Goal: Check status: Check status

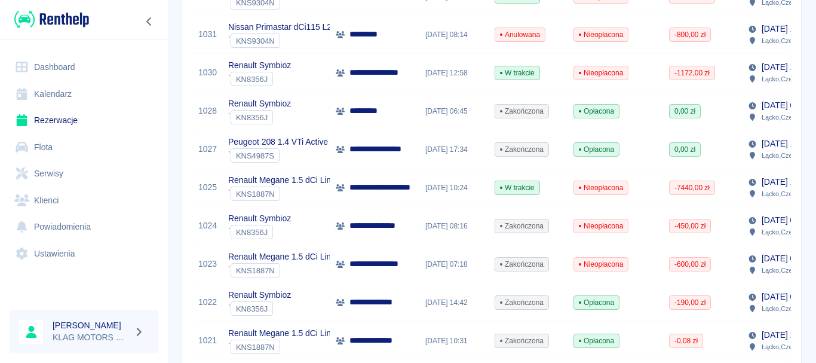
scroll to position [418, 0]
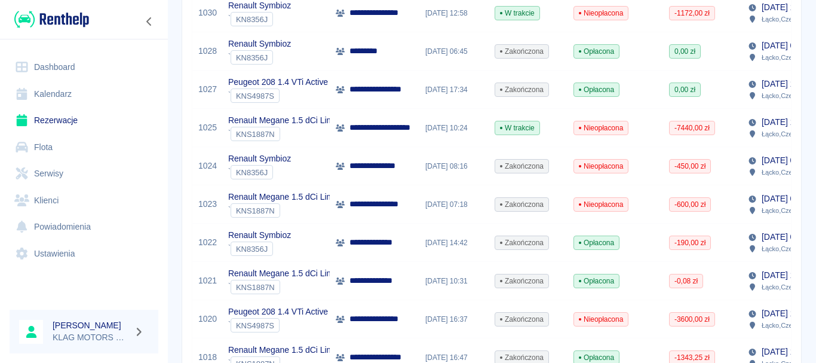
click at [307, 131] on div "` KNS1887N" at bounding box center [287, 134] width 119 height 14
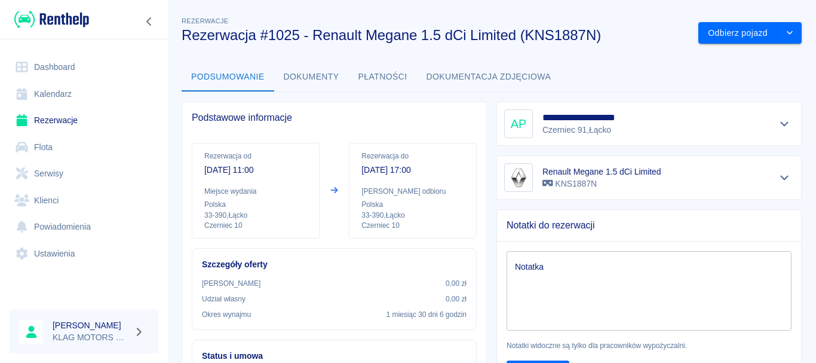
click at [312, 78] on button "Dokumenty" at bounding box center [311, 77] width 75 height 29
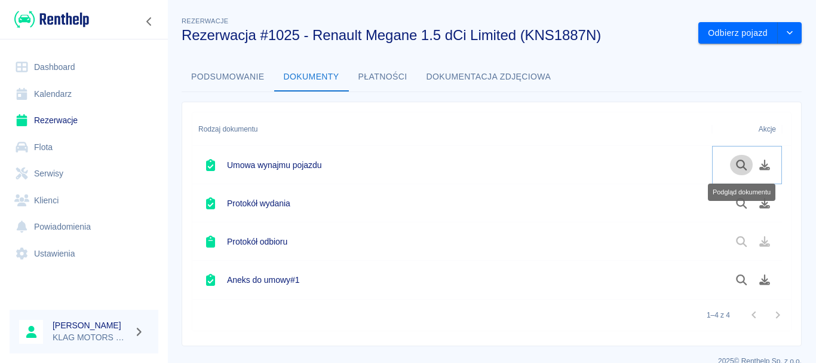
click at [736, 161] on icon "Podgląd dokumentu" at bounding box center [742, 165] width 14 height 11
click at [785, 33] on icon "drop-down" at bounding box center [790, 33] width 10 height 8
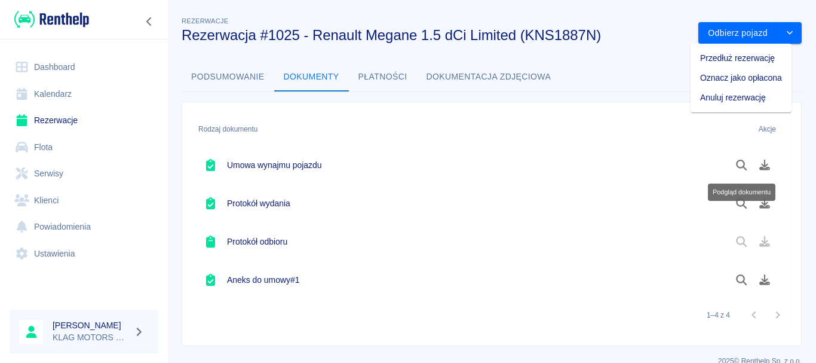
click at [644, 77] on div "Podsumowanie Dokumenty Płatności Dokumentacja zdjęciowa" at bounding box center [492, 77] width 620 height 29
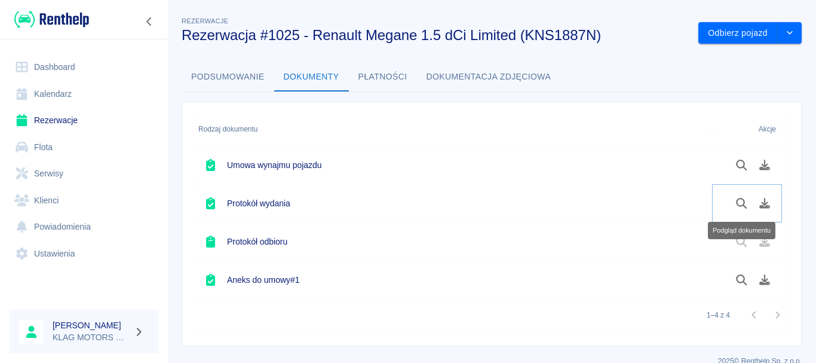
click at [739, 203] on icon "Podgląd dokumentu" at bounding box center [742, 203] width 14 height 11
click at [740, 279] on icon "Podgląd dokumentu" at bounding box center [742, 279] width 14 height 11
click at [175, 105] on div "Rodzaj dokumentu Akcje Umowa wynajmu pojazdu Protokół wydania Protokół odbioru …" at bounding box center [487, 219] width 630 height 254
click at [737, 166] on icon "Podgląd dokumentu" at bounding box center [742, 165] width 14 height 11
click at [59, 25] on img at bounding box center [51, 20] width 75 height 20
